Goal: Navigation & Orientation: Find specific page/section

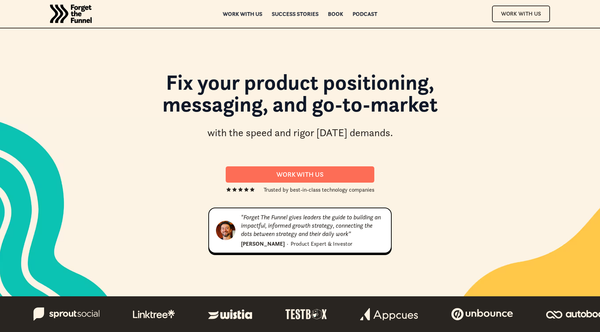
click at [80, 130] on div "Fix your product positioning, messaging, and go-to-market with the speed and ri…" at bounding box center [300, 162] width 500 height 193
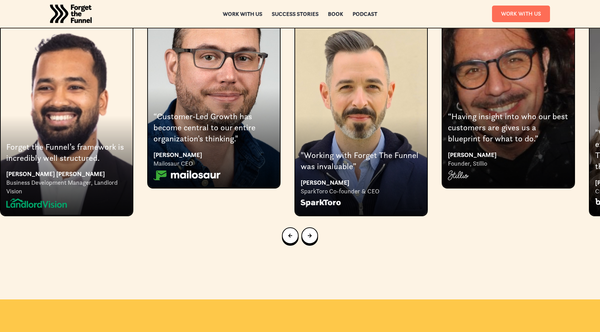
scroll to position [1282, 0]
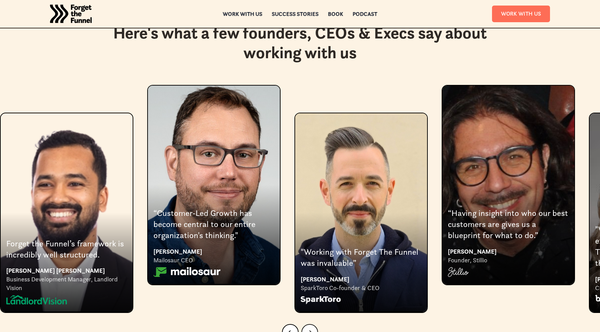
click at [315, 324] on link "Next slide" at bounding box center [309, 332] width 17 height 17
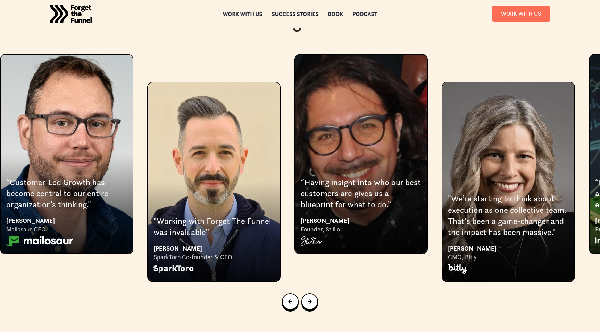
scroll to position [1314, 0]
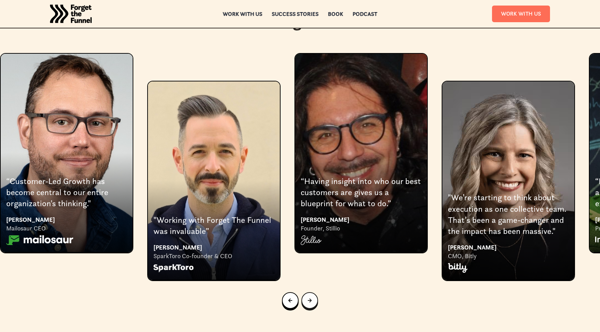
click at [315, 293] on link "Next slide" at bounding box center [309, 301] width 17 height 17
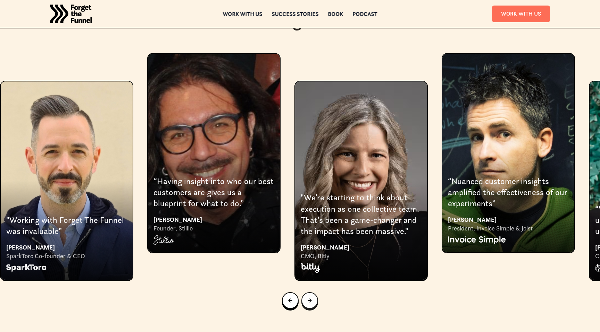
click at [315, 293] on link "Next slide" at bounding box center [309, 301] width 17 height 17
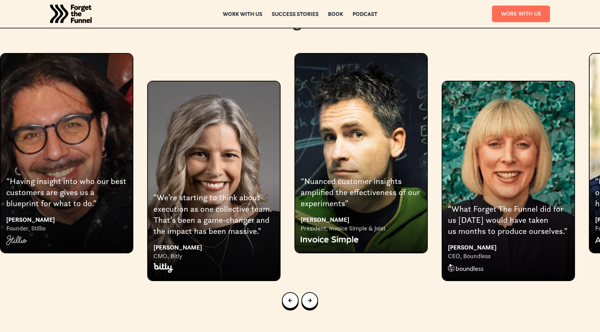
click at [239, 127] on div "5 of 8" at bounding box center [214, 181] width 132 height 199
click at [355, 108] on div "6 of 8" at bounding box center [361, 153] width 132 height 199
click at [501, 117] on div "7 of 8" at bounding box center [508, 181] width 132 height 199
click at [313, 293] on link "Next slide" at bounding box center [309, 301] width 17 height 17
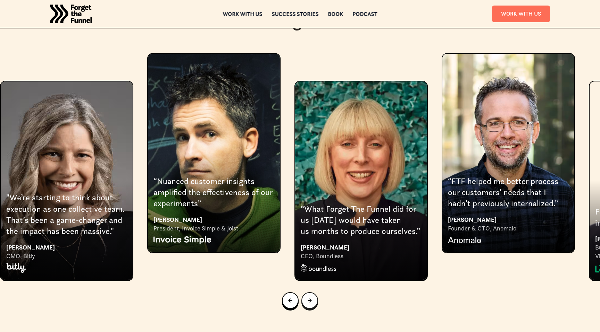
click at [313, 293] on link "Next slide" at bounding box center [309, 301] width 17 height 17
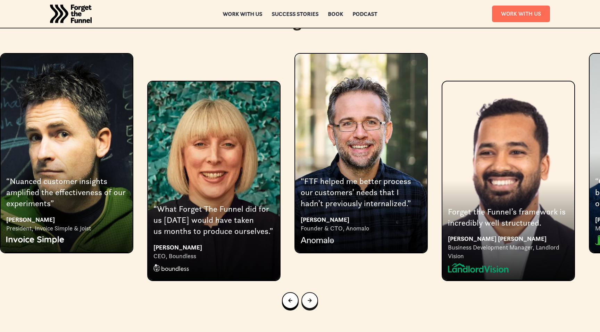
click at [313, 293] on link "Next slide" at bounding box center [309, 301] width 17 height 17
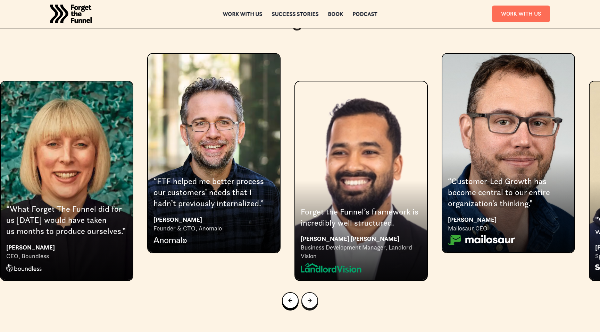
click at [313, 293] on link "Next slide" at bounding box center [309, 301] width 17 height 17
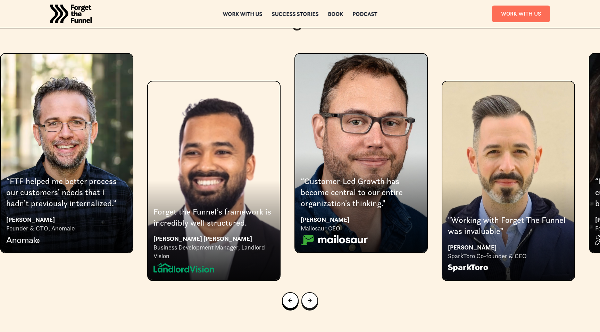
click at [313, 293] on link "Go to first slide" at bounding box center [309, 301] width 17 height 17
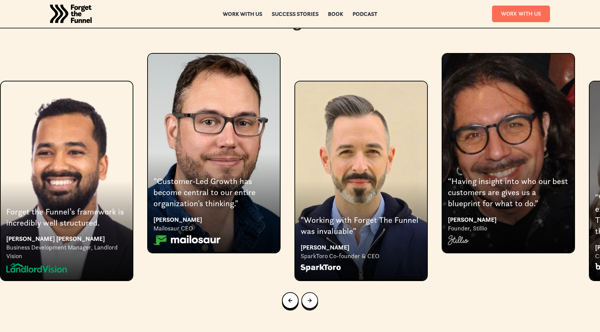
click at [313, 293] on link "Next slide" at bounding box center [309, 301] width 17 height 17
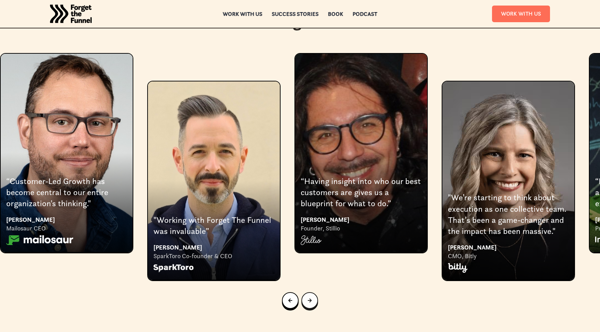
click at [313, 293] on link "Next slide" at bounding box center [309, 301] width 17 height 17
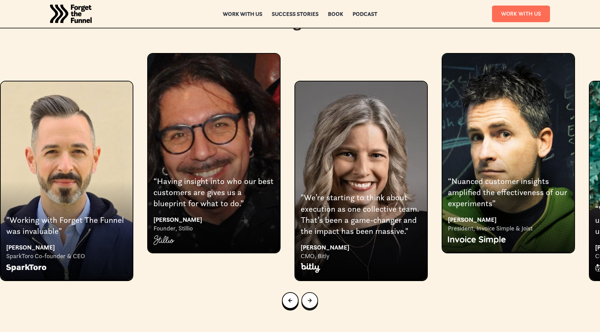
click at [313, 293] on link "Next slide" at bounding box center [309, 301] width 17 height 17
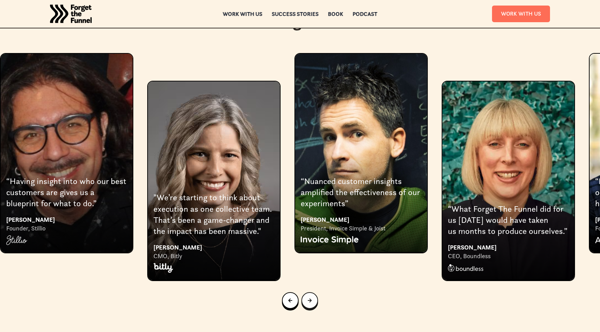
click at [313, 293] on link "Next slide" at bounding box center [309, 301] width 17 height 17
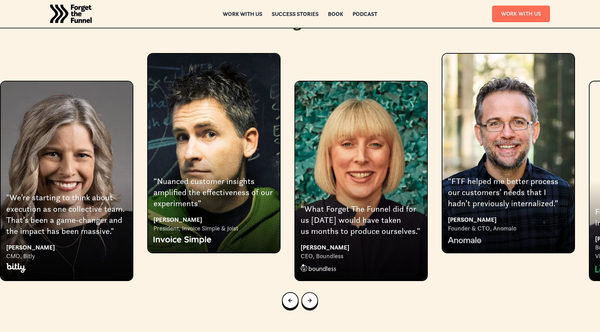
click at [313, 293] on link "Next slide" at bounding box center [309, 301] width 17 height 17
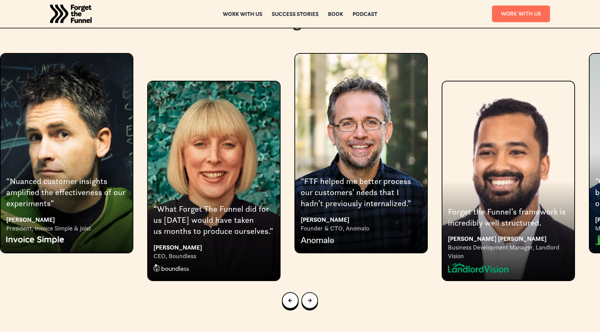
click at [313, 293] on link "Next slide" at bounding box center [309, 301] width 17 height 17
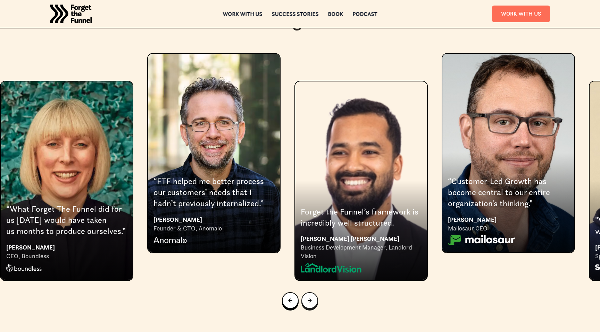
click at [313, 293] on link "Next slide" at bounding box center [309, 301] width 17 height 17
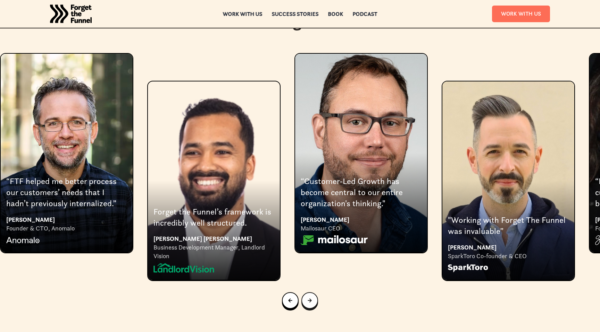
click at [313, 293] on link "Go to first slide" at bounding box center [309, 301] width 17 height 17
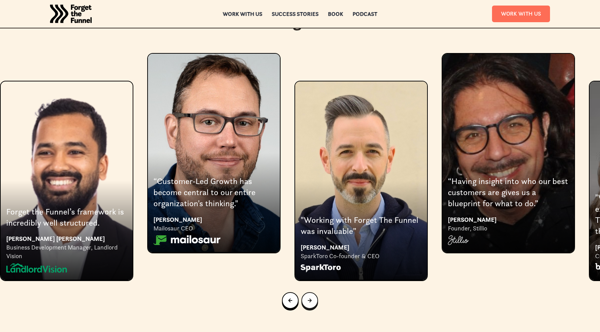
click at [313, 293] on link "Next slide" at bounding box center [309, 301] width 17 height 17
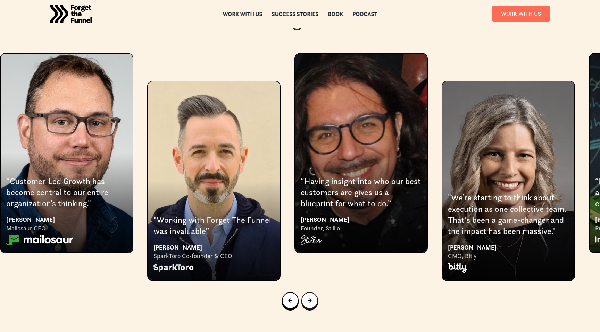
click at [313, 293] on link "Next slide" at bounding box center [309, 301] width 17 height 17
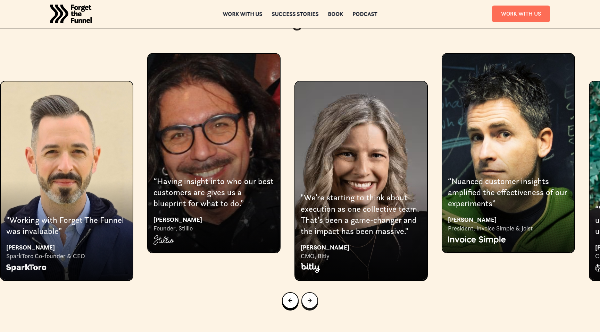
click at [313, 293] on link "Next slide" at bounding box center [309, 301] width 17 height 17
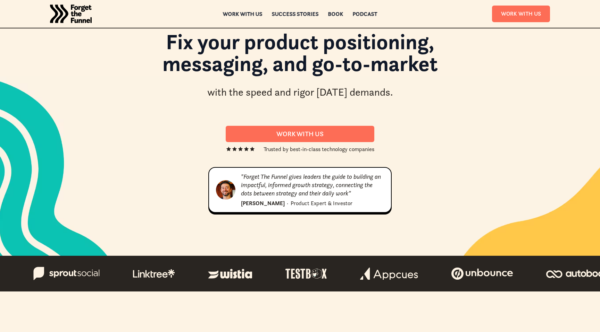
scroll to position [0, 0]
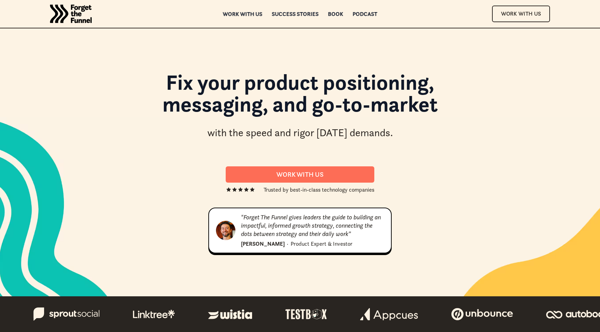
click at [244, 15] on div "Work with us" at bounding box center [243, 13] width 40 height 5
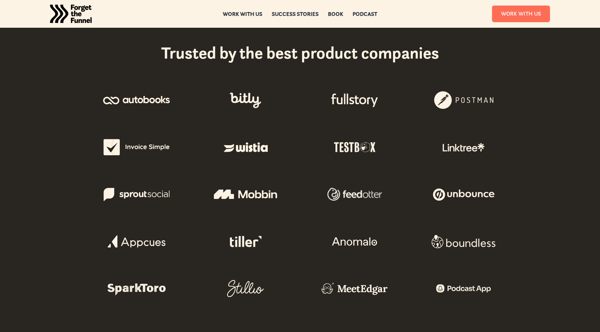
scroll to position [280, 0]
